Goal: Task Accomplishment & Management: Complete application form

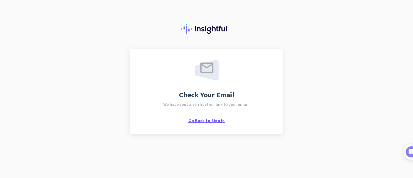
click at [203, 121] on span "Go Back to Sign In" at bounding box center [206, 120] width 36 height 5
click at [200, 120] on span "Go Back to Sign In" at bounding box center [206, 120] width 36 height 5
click at [209, 121] on span "Go Back to Sign In" at bounding box center [206, 120] width 36 height 5
click at [208, 119] on span "Go Back to Sign In" at bounding box center [206, 120] width 36 height 5
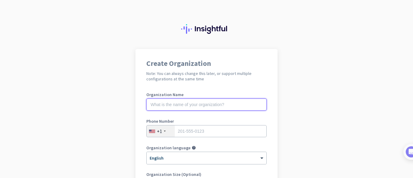
click at [210, 104] on input "text" at bounding box center [206, 104] width 120 height 12
type input "Mercor"
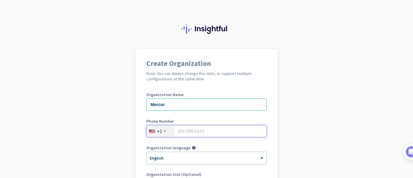
click at [212, 133] on input "tel" at bounding box center [206, 131] width 120 height 12
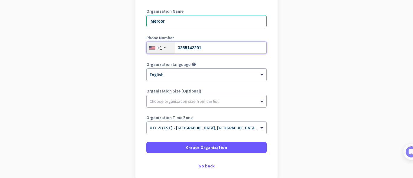
scroll to position [84, 0]
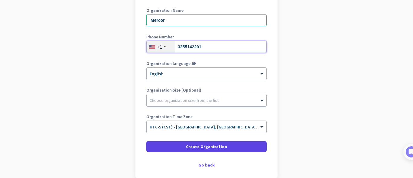
type input "3255142201"
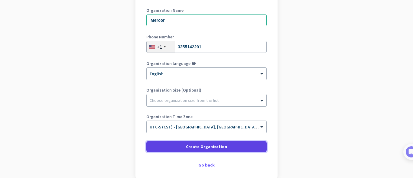
click at [220, 148] on span "Create Organization" at bounding box center [206, 147] width 41 height 6
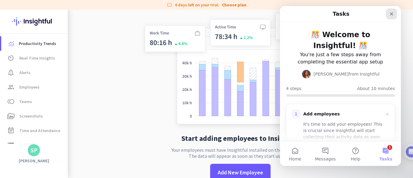
click at [393, 17] on div "Close" at bounding box center [391, 13] width 11 height 11
